Goal: Information Seeking & Learning: Learn about a topic

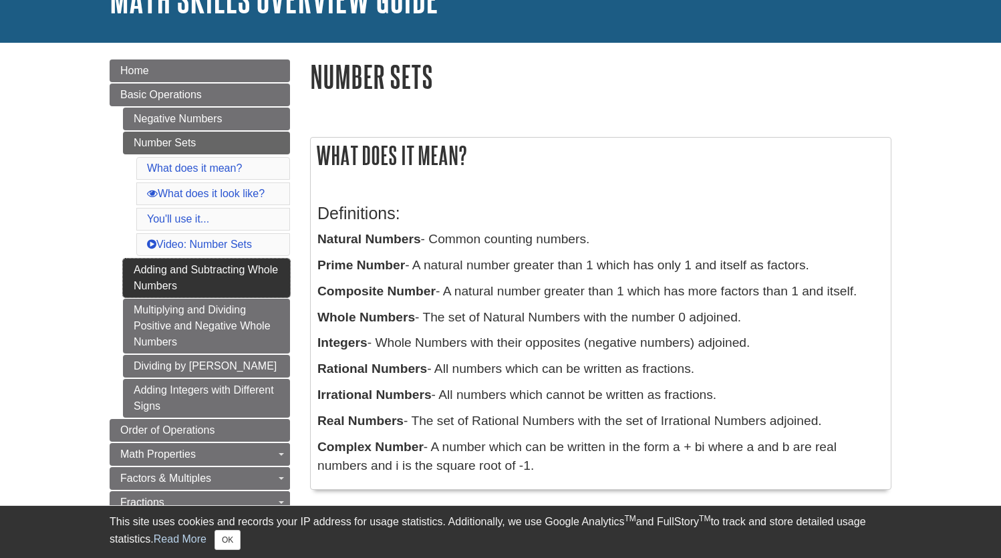
scroll to position [112, 0]
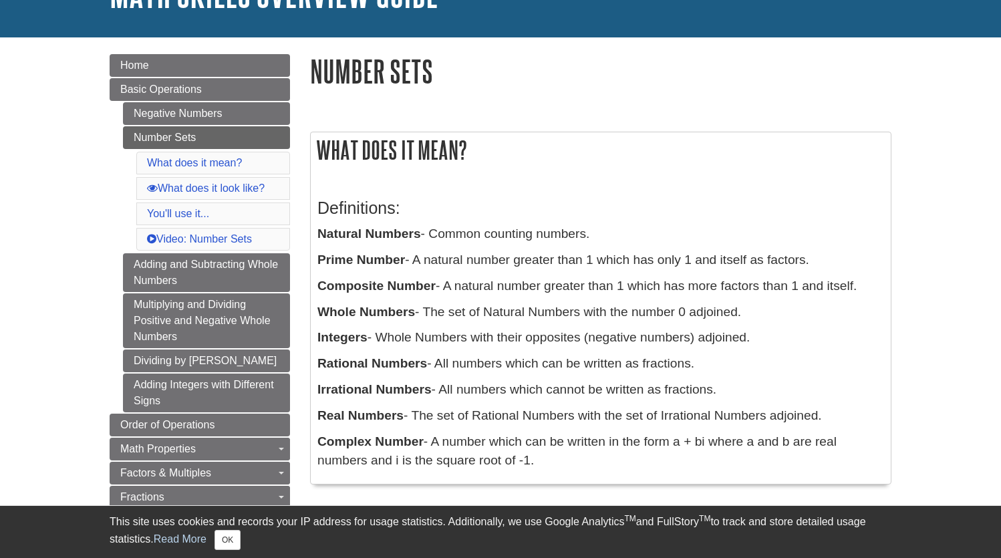
click at [525, 232] on p "Natural Numbers - Common counting numbers." at bounding box center [600, 234] width 567 height 19
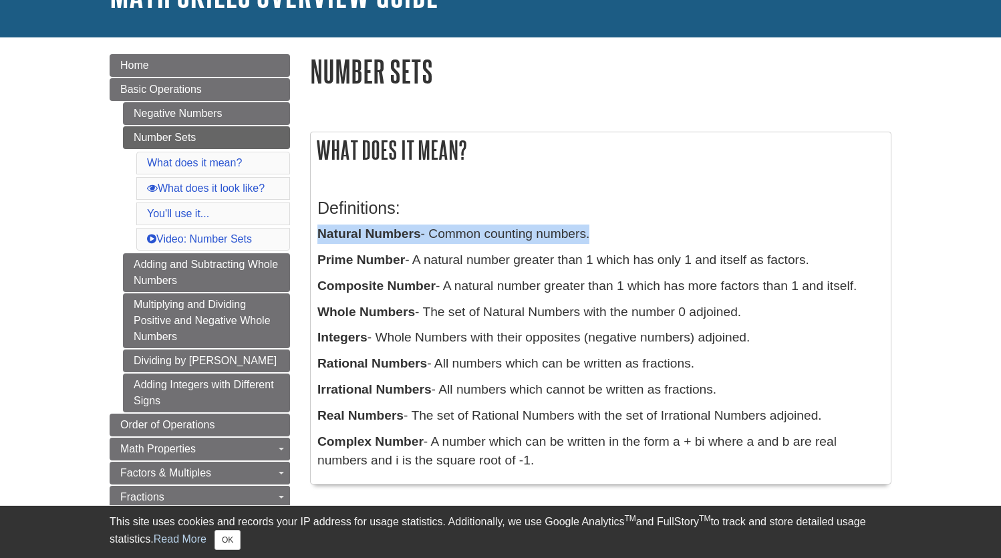
click at [525, 232] on p "Natural Numbers - Common counting numbers." at bounding box center [600, 234] width 567 height 19
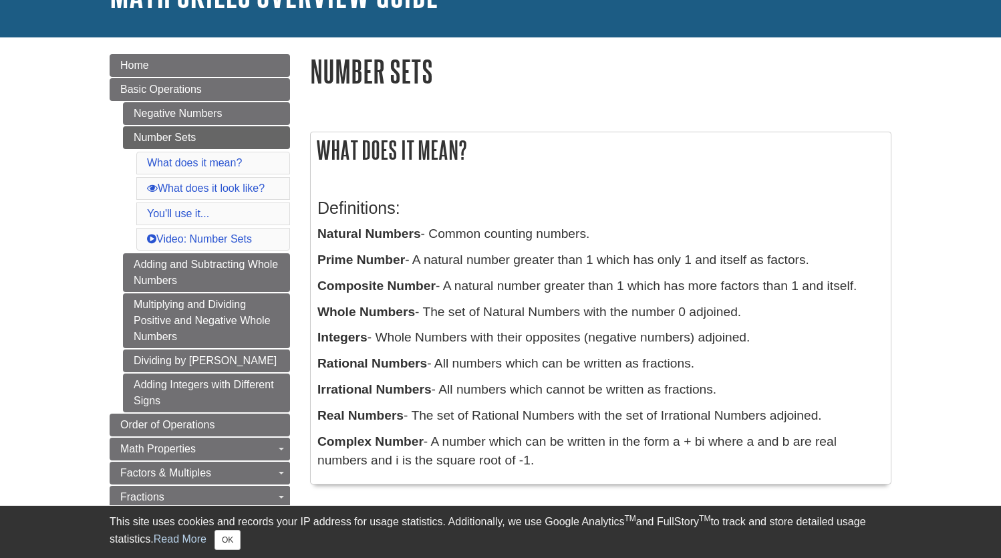
click at [445, 337] on p "Integers - Whole Numbers with their opposites (negative numbers) adjoined." at bounding box center [600, 337] width 567 height 19
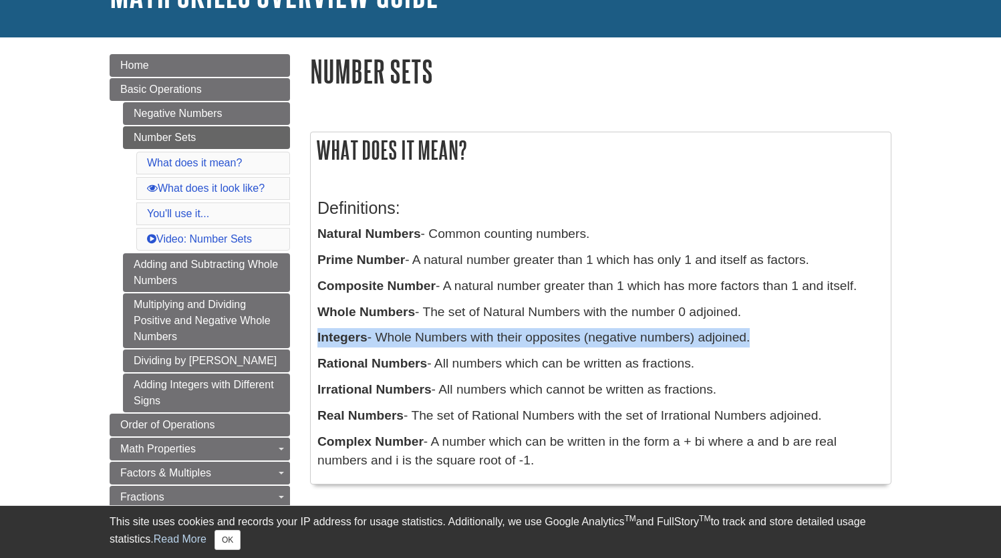
click at [445, 337] on p "Integers - Whole Numbers with their opposites (negative numbers) adjoined." at bounding box center [600, 337] width 567 height 19
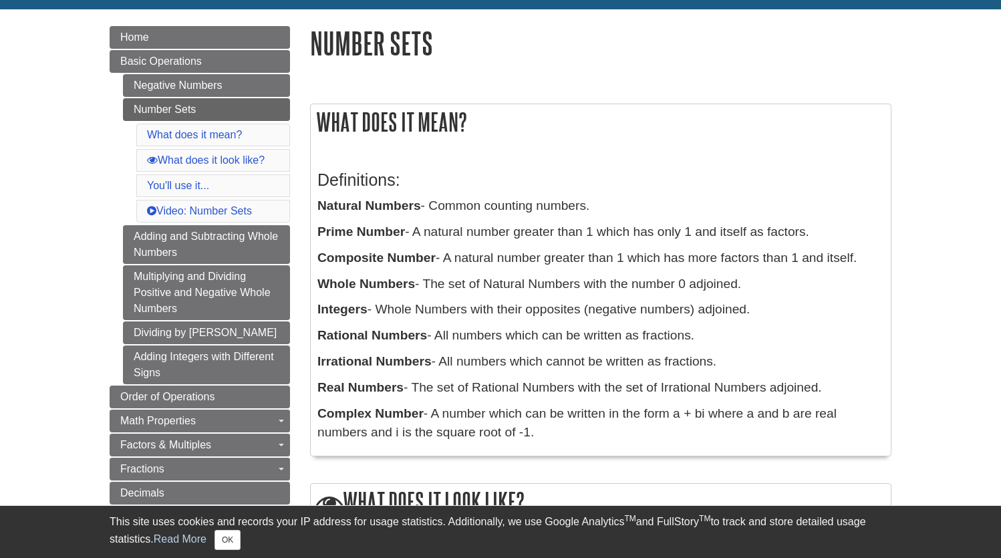
scroll to position [140, 0]
click at [559, 384] on p "Real Numbers - The set of Rational Numbers with the set of Irrational Numbers a…" at bounding box center [600, 387] width 567 height 19
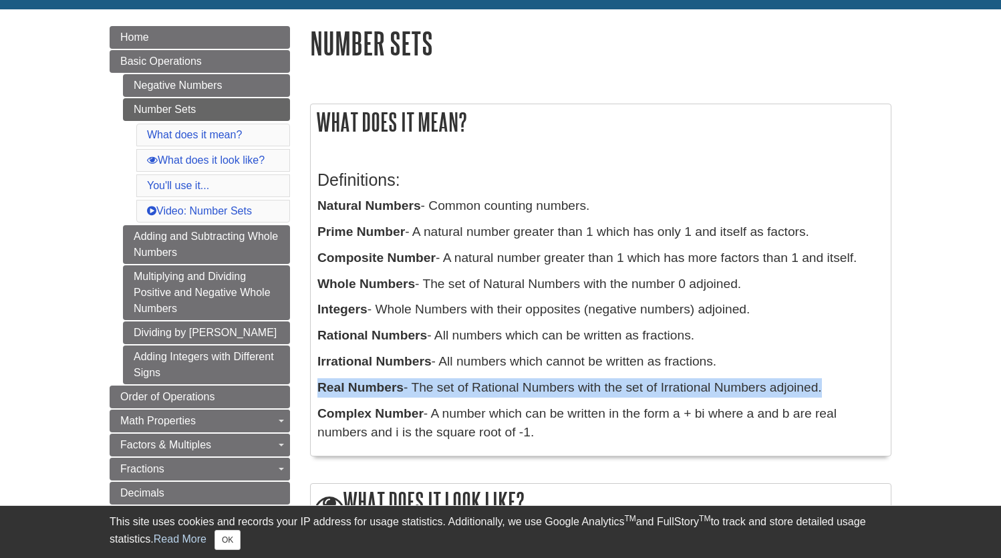
drag, startPoint x: 559, startPoint y: 384, endPoint x: 561, endPoint y: 376, distance: 8.3
click at [561, 378] on p "Real Numbers - The set of Rational Numbers with the set of Irrational Numbers a…" at bounding box center [600, 387] width 567 height 19
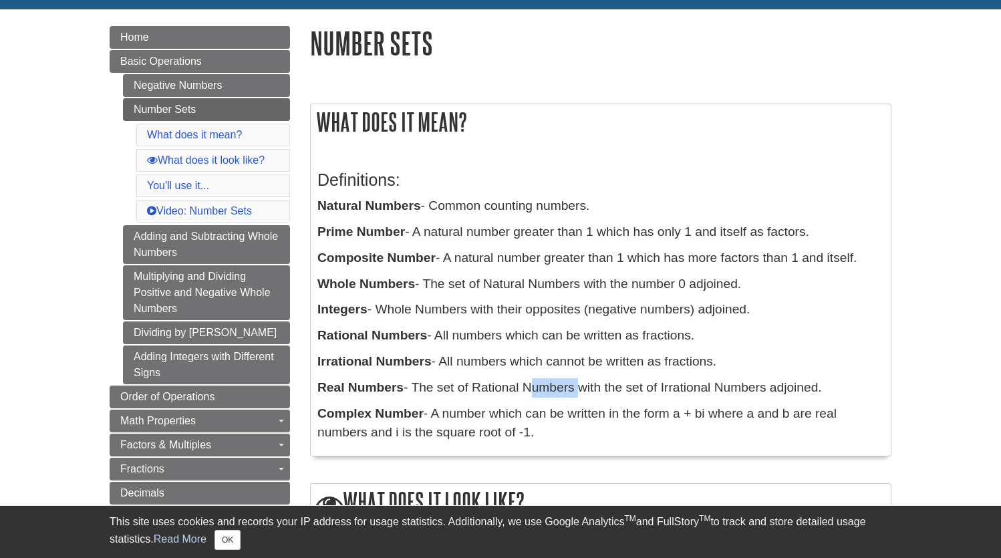
click at [561, 378] on p "Real Numbers - The set of Rational Numbers with the set of Irrational Numbers a…" at bounding box center [600, 387] width 567 height 19
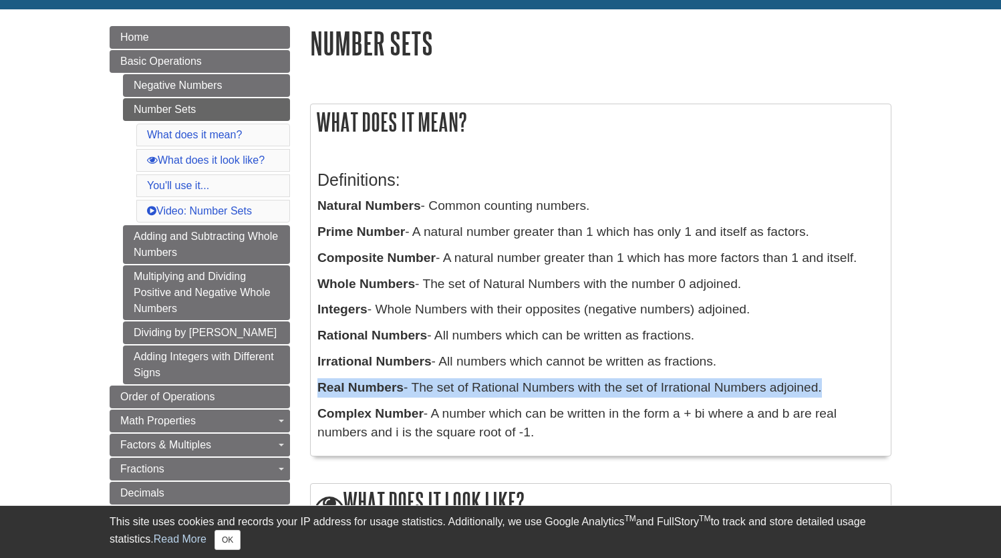
click at [561, 378] on p "Real Numbers - The set of Rational Numbers with the set of Irrational Numbers a…" at bounding box center [600, 387] width 567 height 19
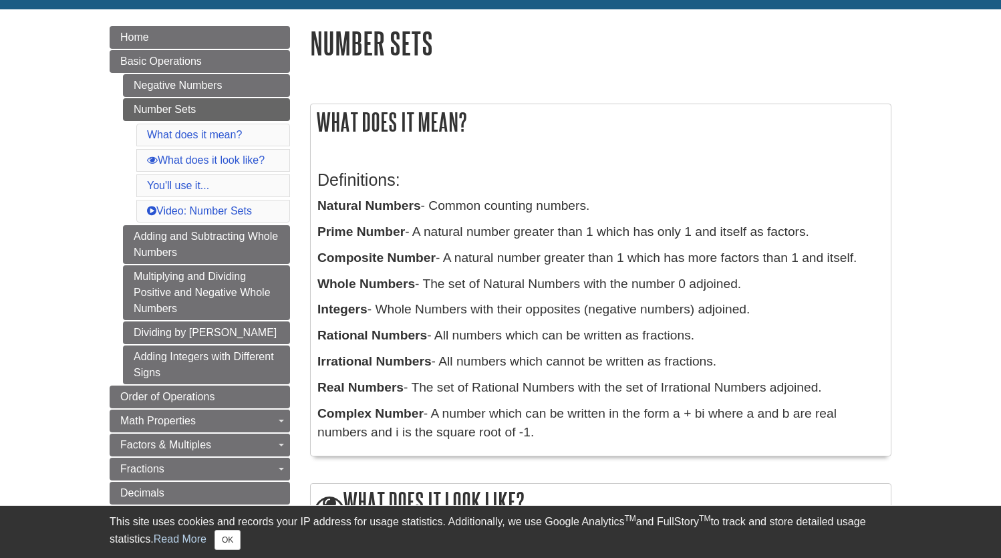
click at [559, 409] on p "Complex Number - A number which can be written in the form a + bi where a and b…" at bounding box center [600, 423] width 567 height 39
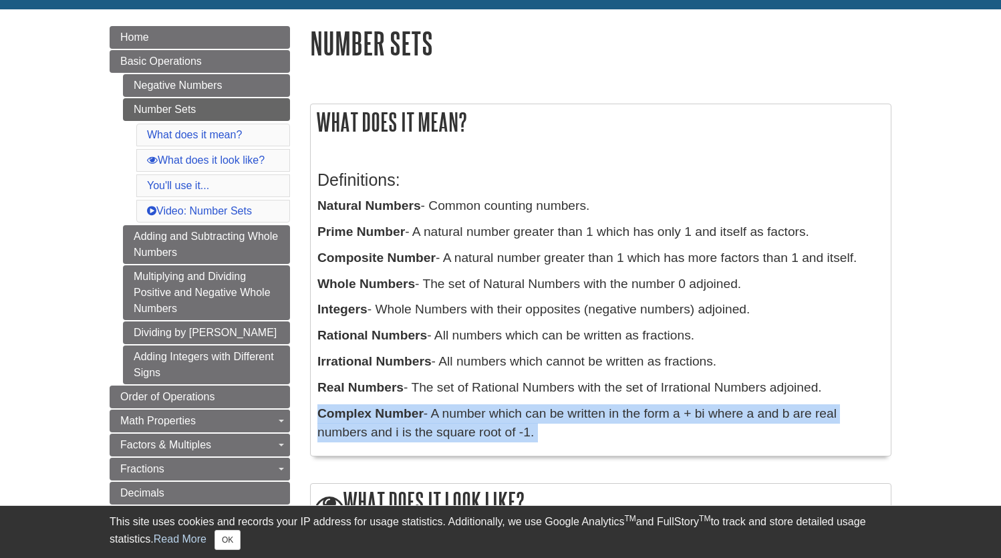
click at [559, 412] on p "Complex Number - A number which can be written in the form a + bi where a and b…" at bounding box center [600, 423] width 567 height 39
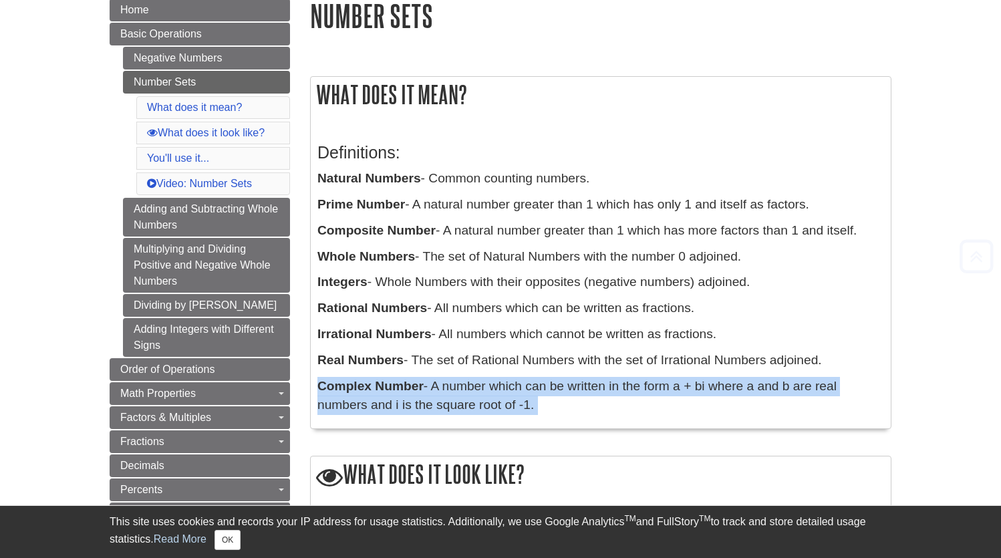
scroll to position [177, 1]
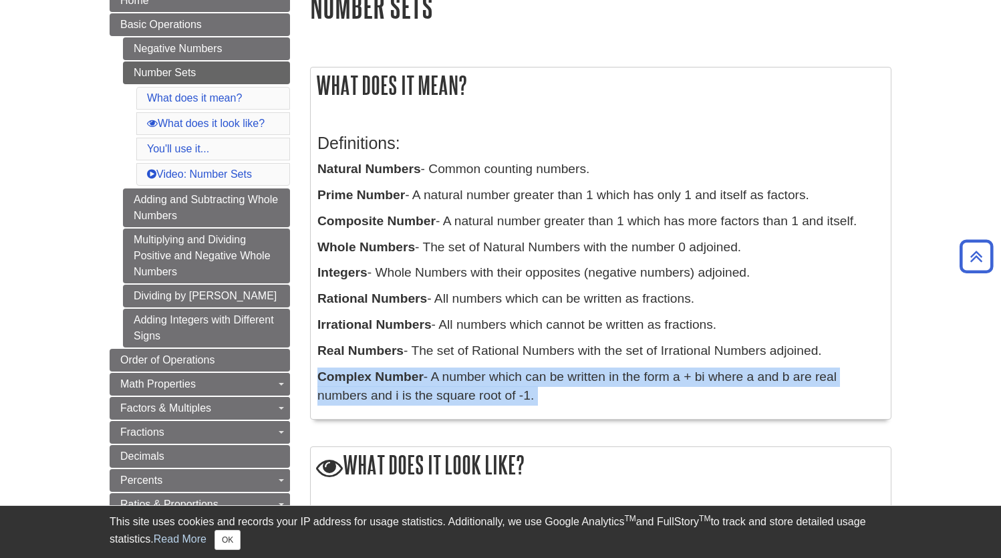
click at [554, 387] on p "Complex Number - A number which can be written in the form a + bi where a and b…" at bounding box center [600, 387] width 567 height 39
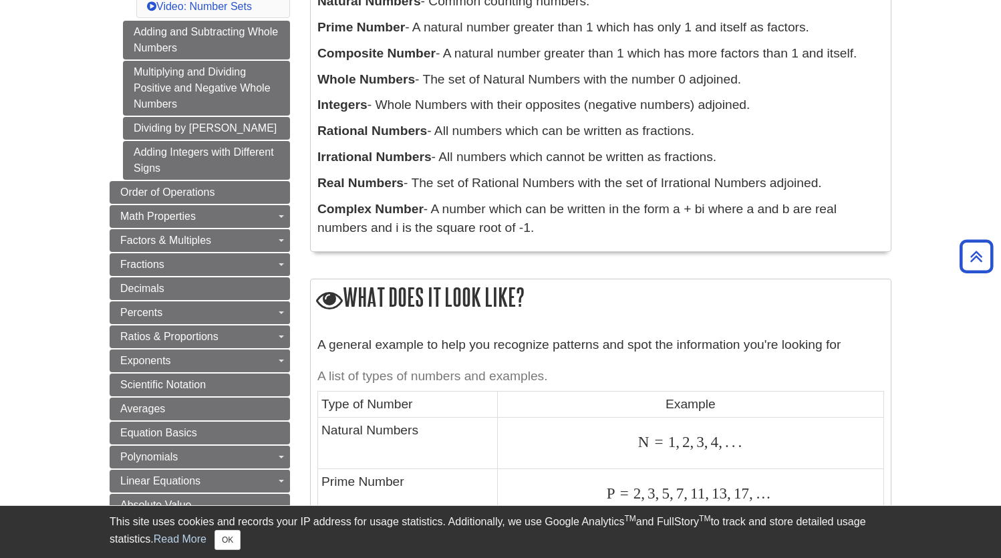
click at [509, 349] on p "A general example to help you recognize patterns and spot the information you'r…" at bounding box center [600, 344] width 567 height 19
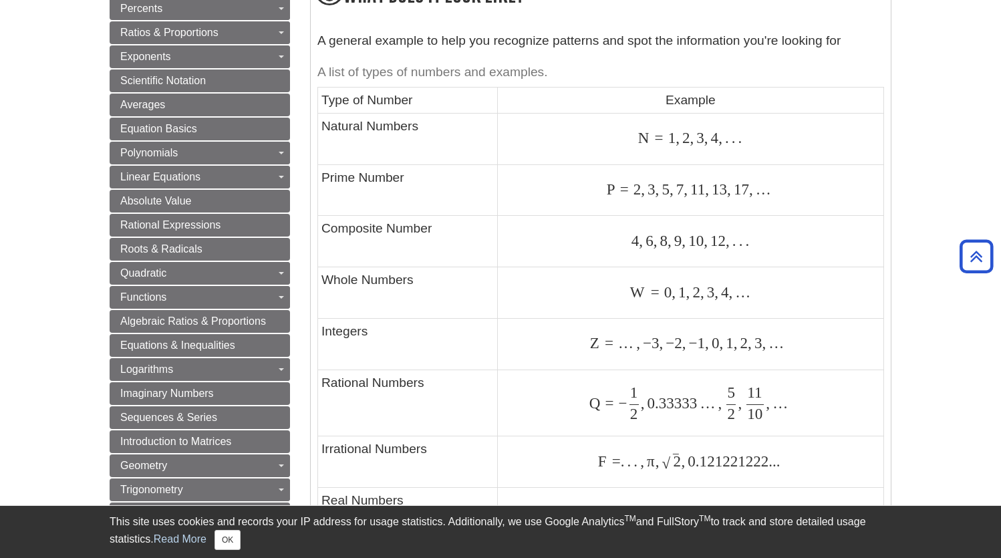
scroll to position [651, 0]
